Goal: Check status: Check status

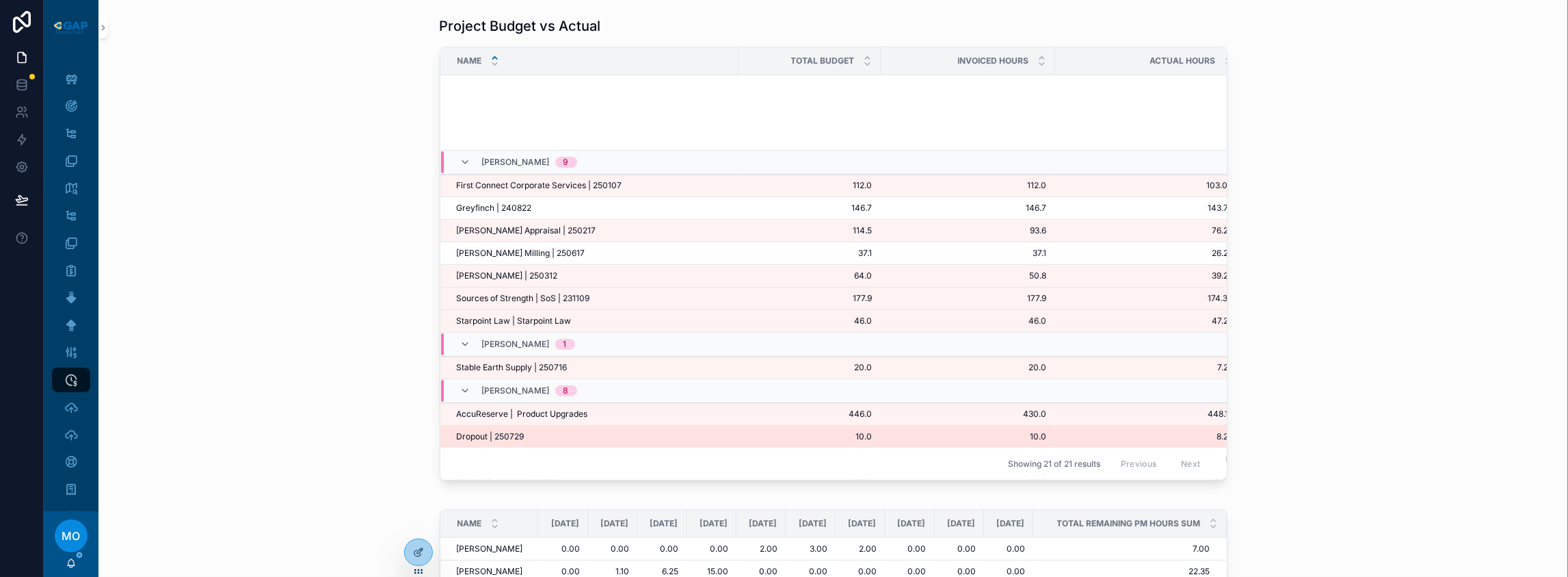
scroll to position [339, 0]
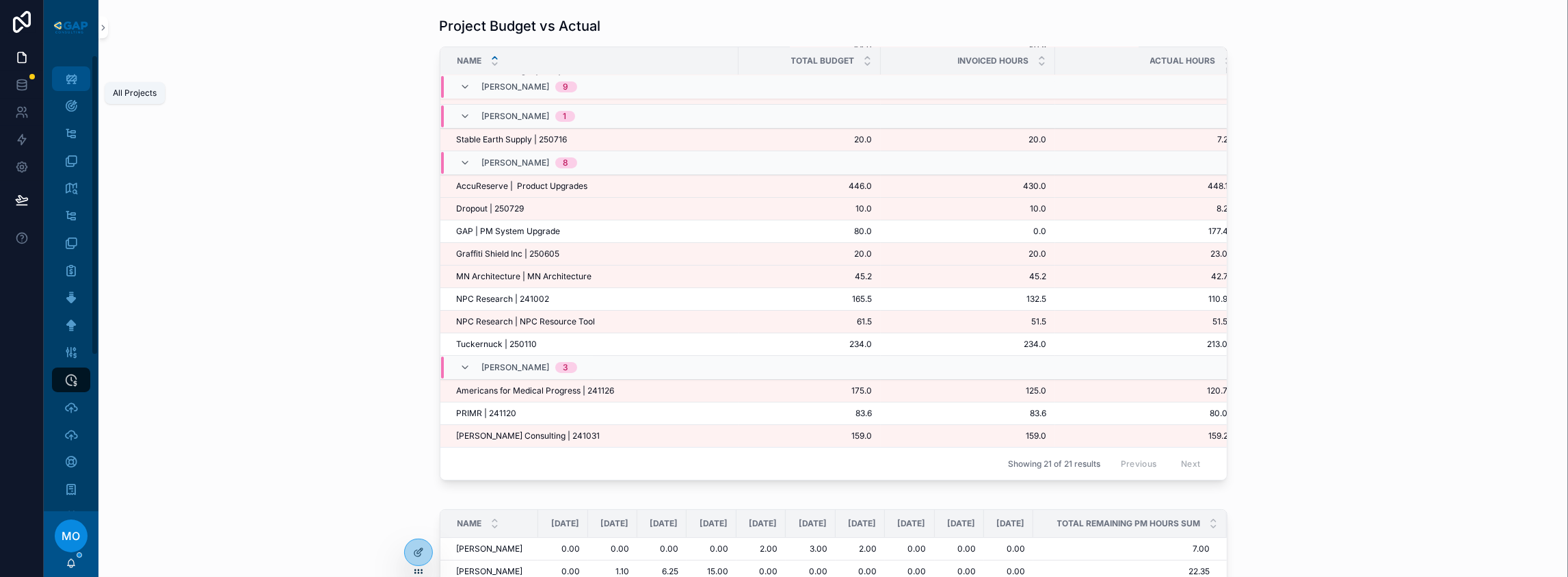
click at [78, 85] on icon "scrollable content" at bounding box center [70, 78] width 14 height 14
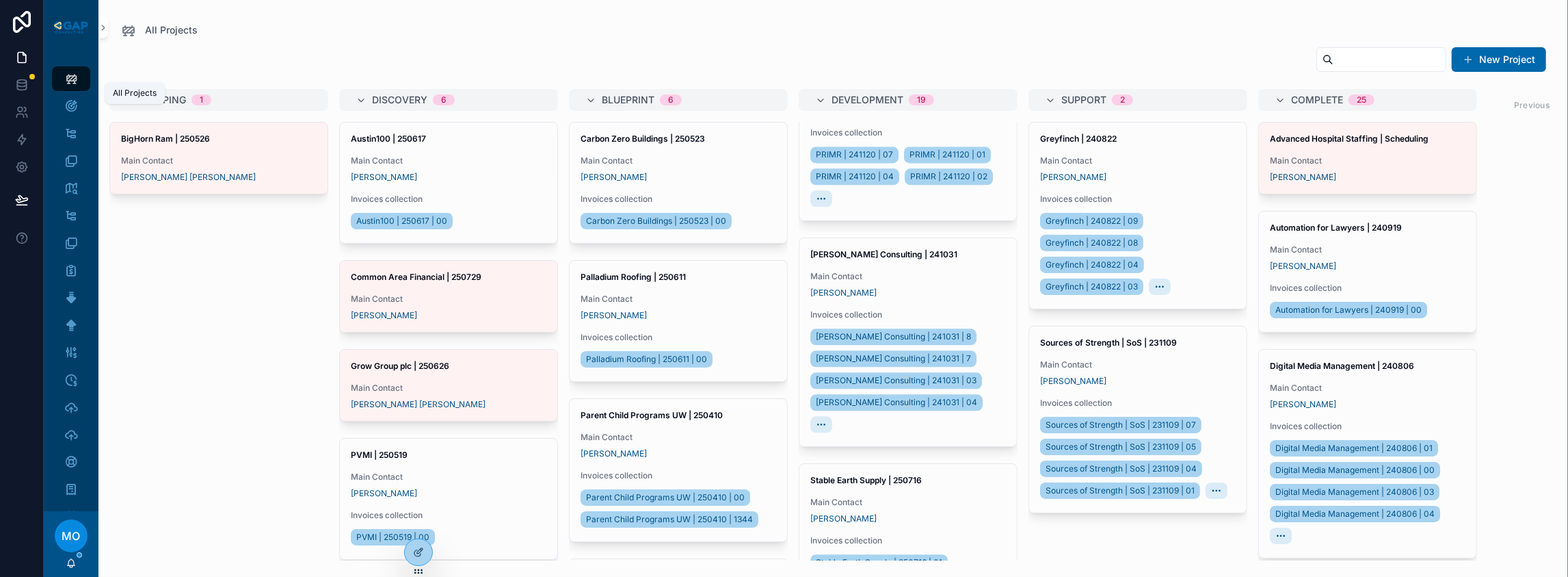
scroll to position [2917, 0]
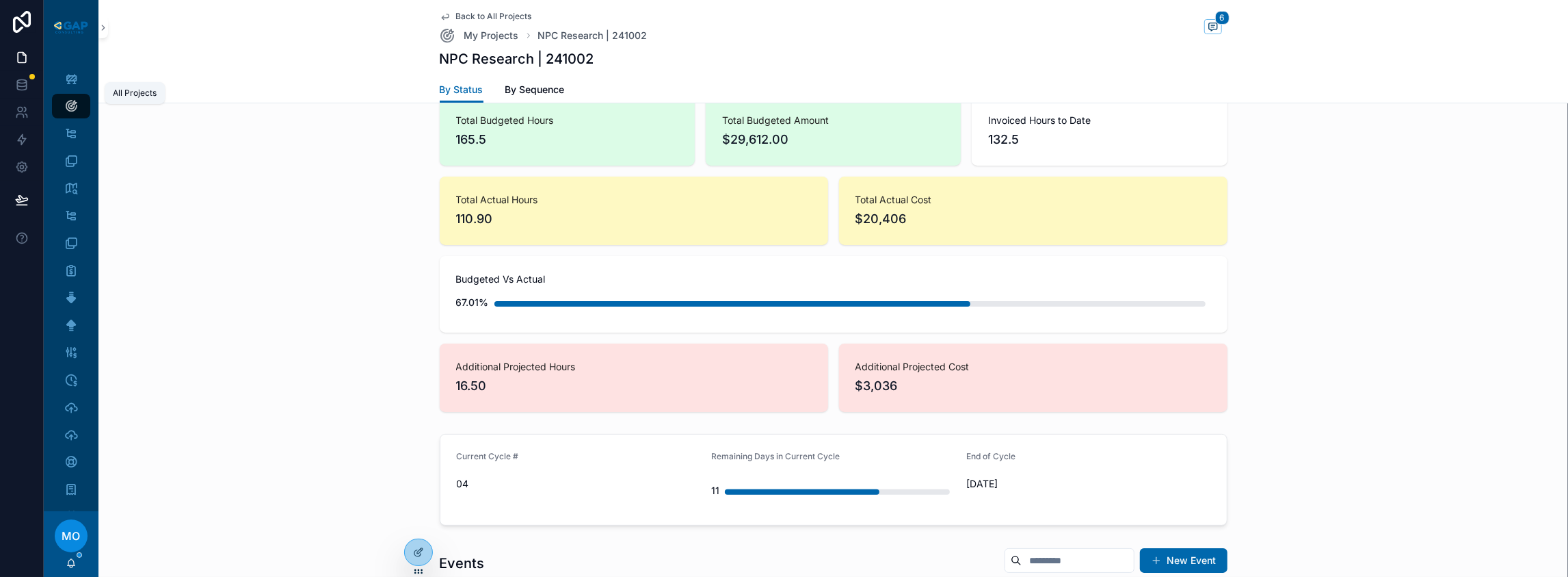
scroll to position [91, 0]
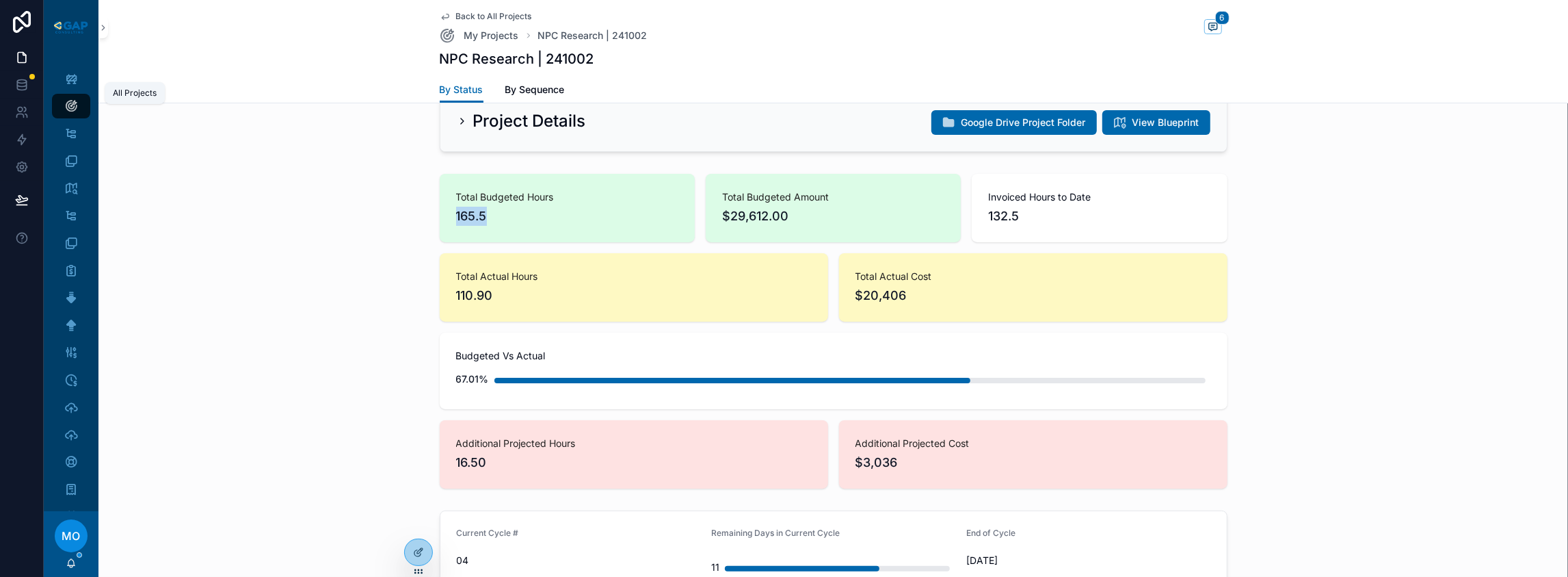
drag, startPoint x: 407, startPoint y: 282, endPoint x: 363, endPoint y: 285, distance: 44.1
click at [440, 242] on div "Total Budgeted Hours 165.5" at bounding box center [567, 208] width 255 height 69
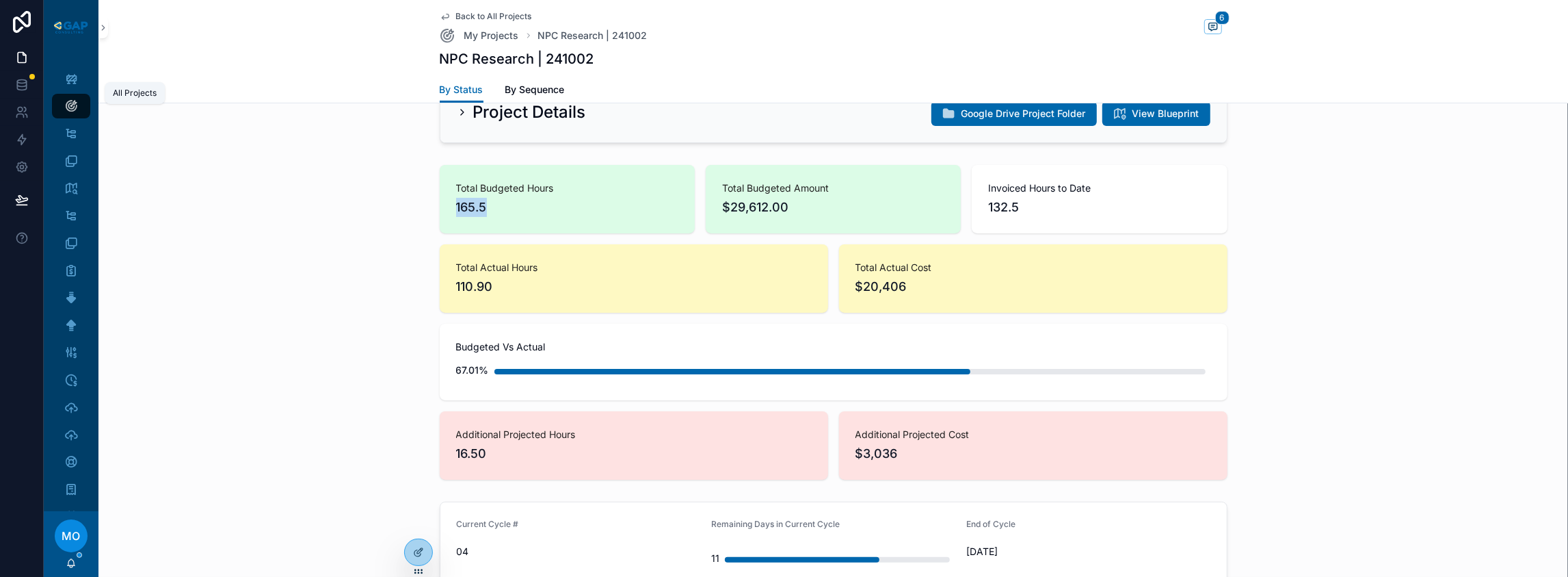
scroll to position [0, 0]
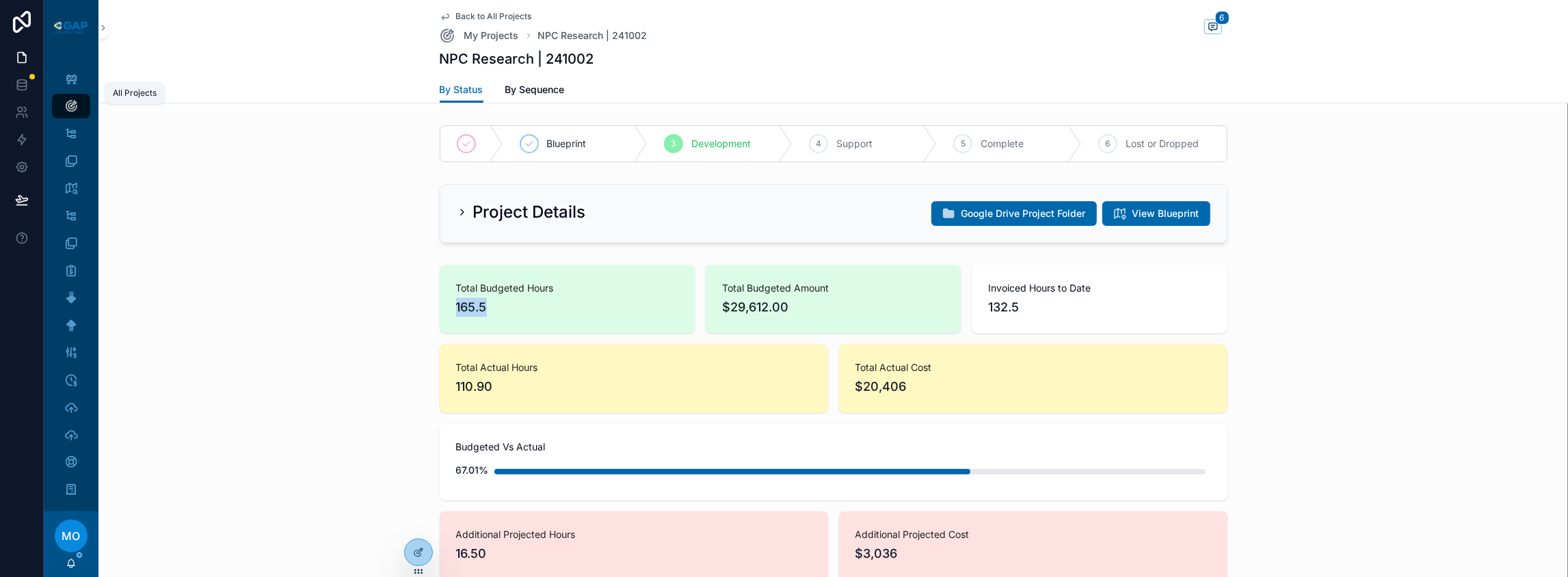
click at [456, 316] on span "165.5" at bounding box center [567, 307] width 223 height 19
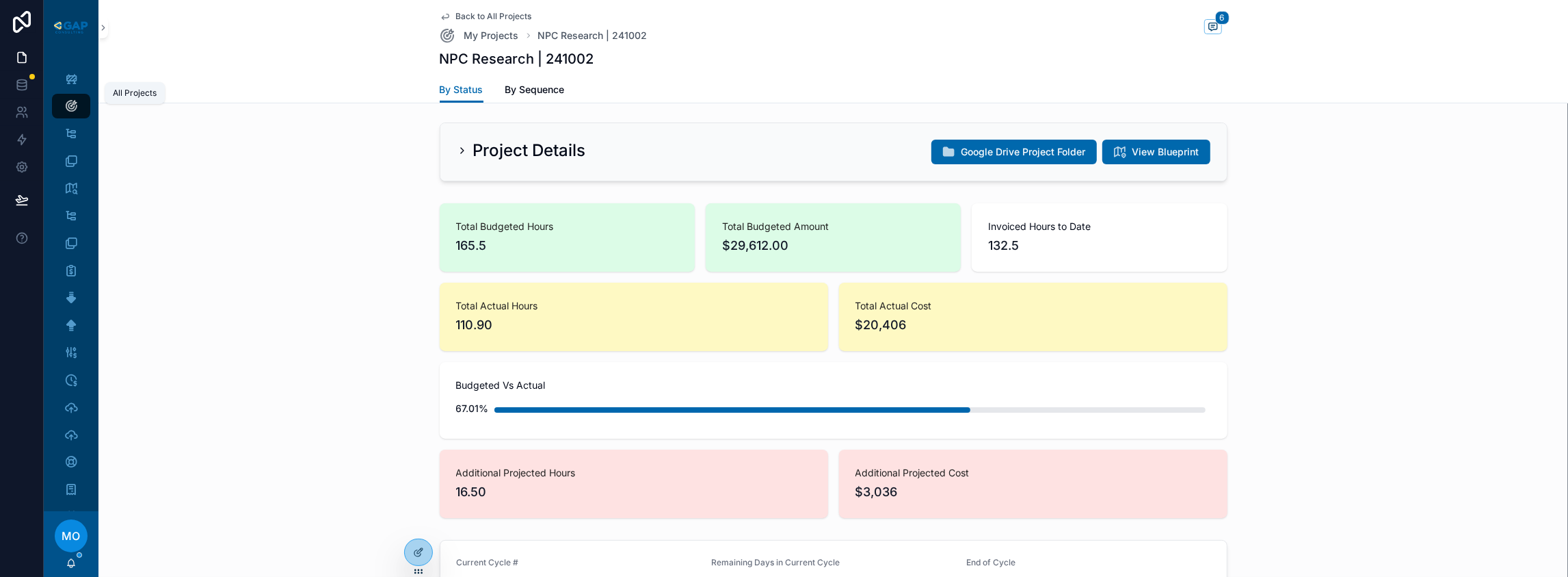
scroll to position [45, 0]
